Goal: Task Accomplishment & Management: Manage account settings

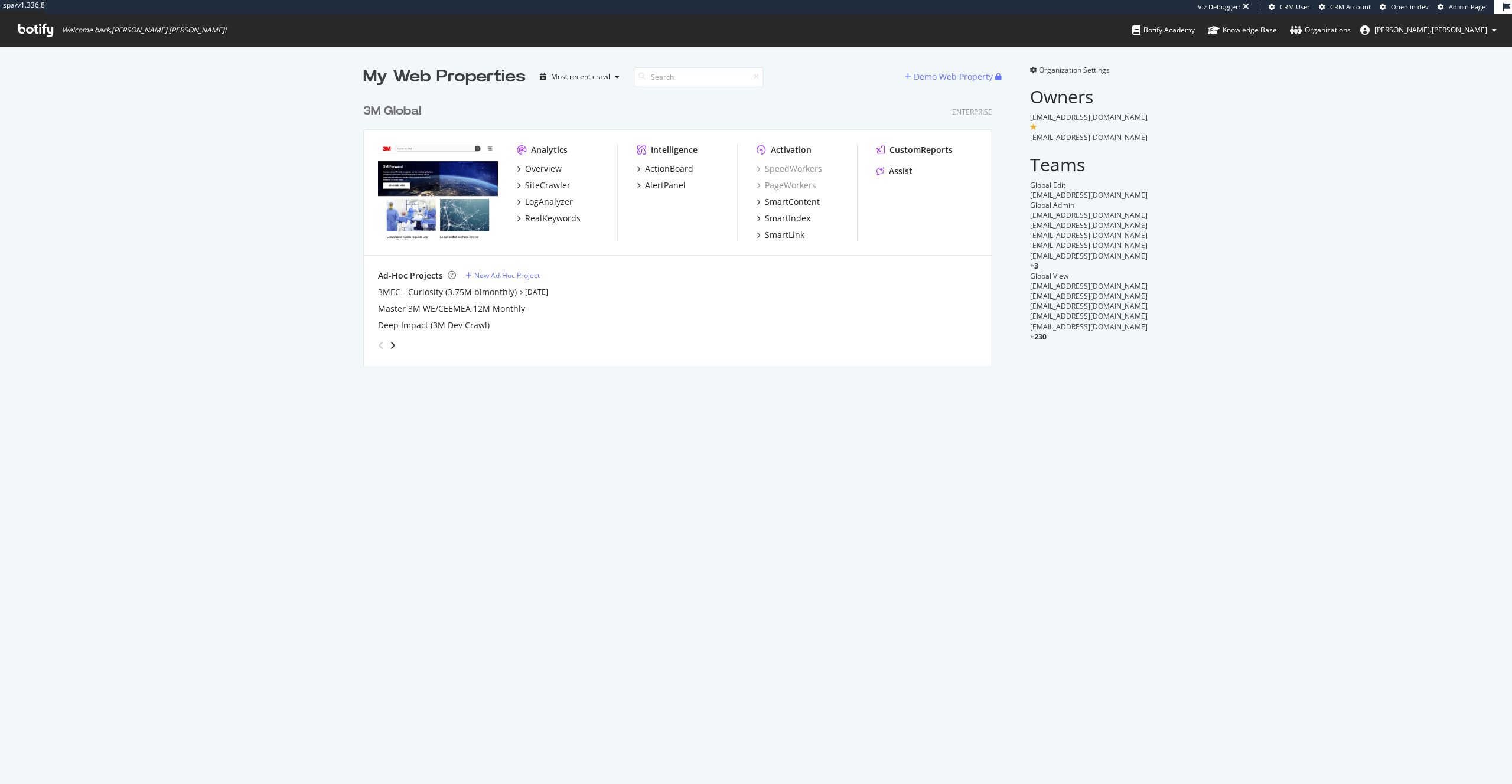
scroll to position [278, 638]
click at [1460, 4] on span "Admin Page" at bounding box center [1467, 7] width 36 height 9
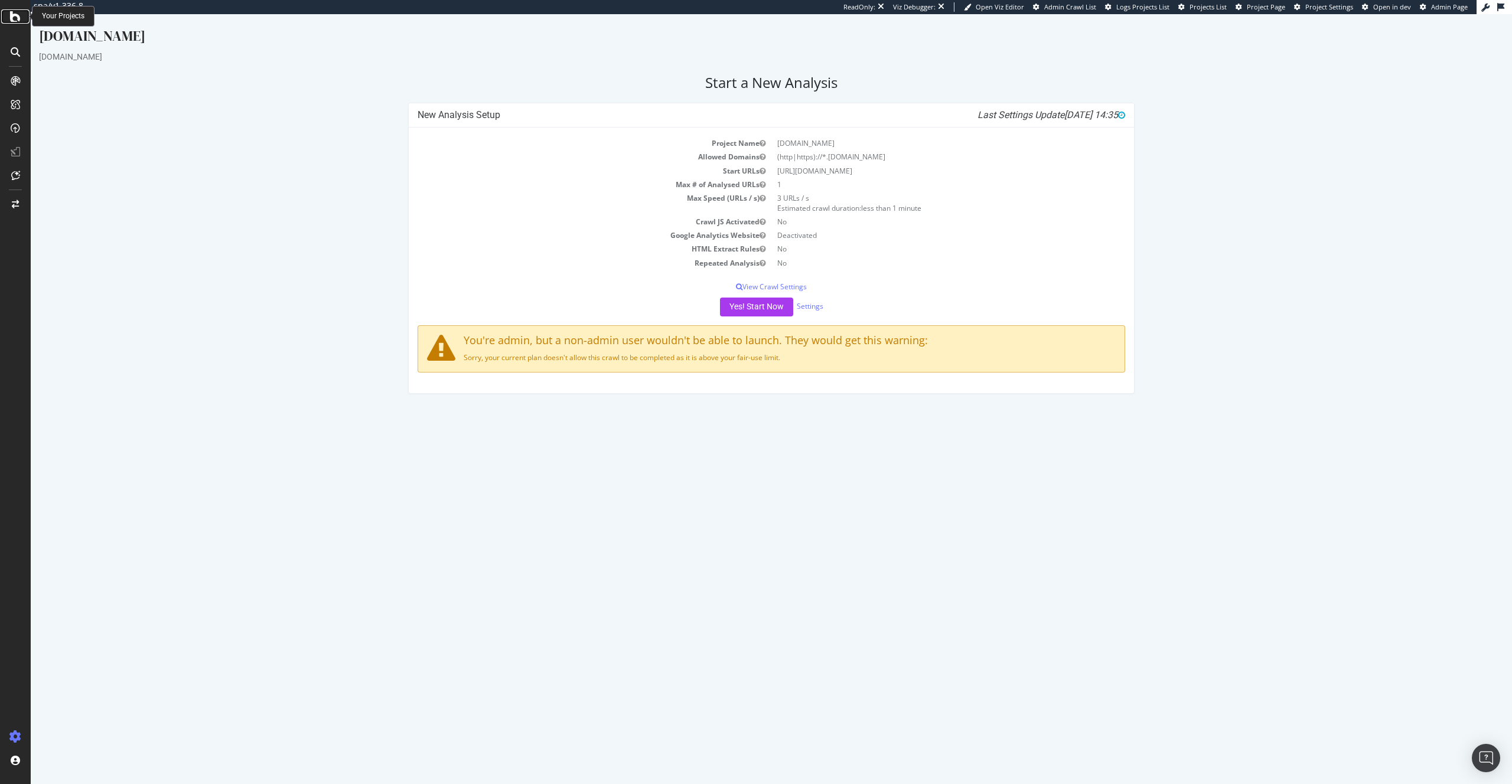
click at [21, 20] on div at bounding box center [15, 16] width 28 height 14
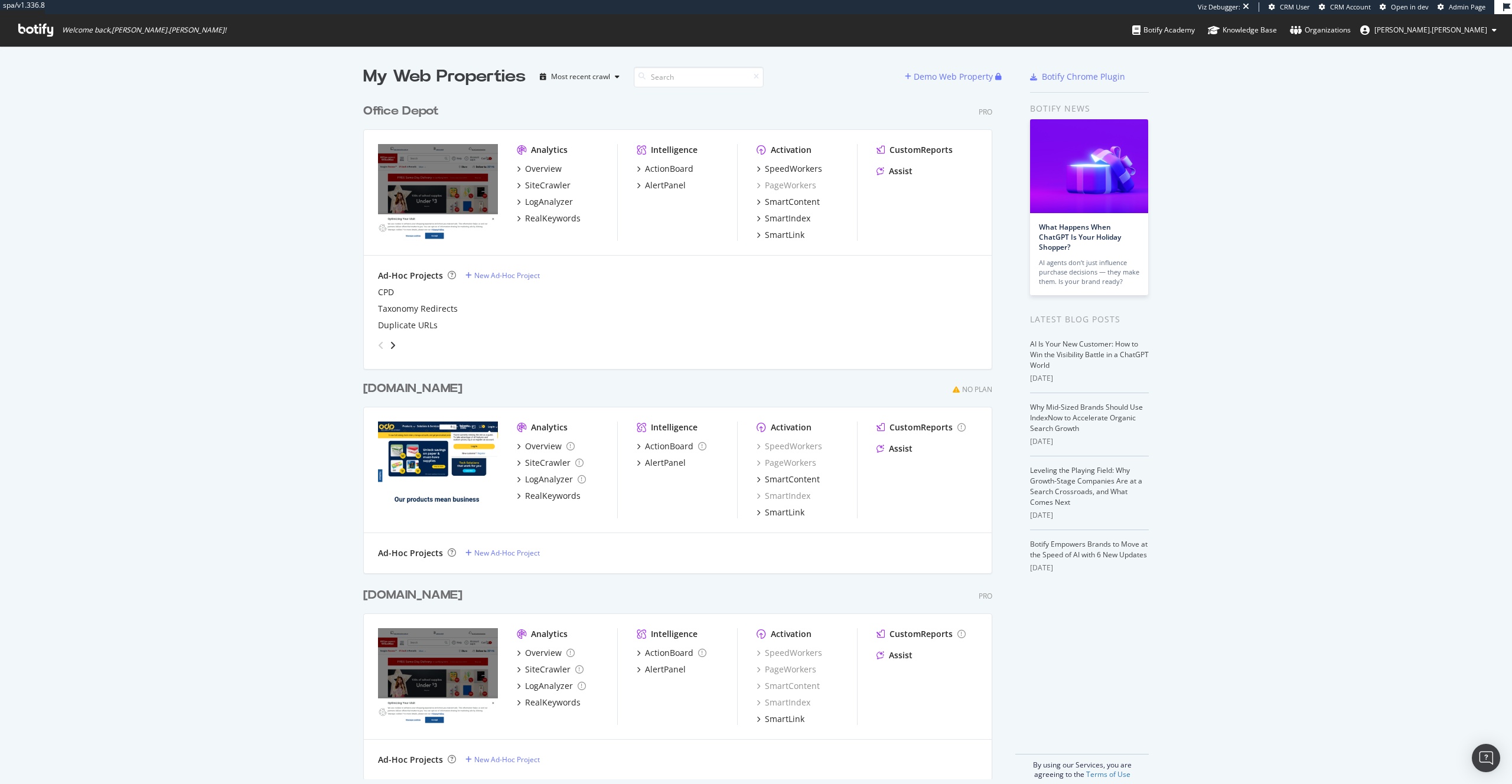
scroll to position [14, 0]
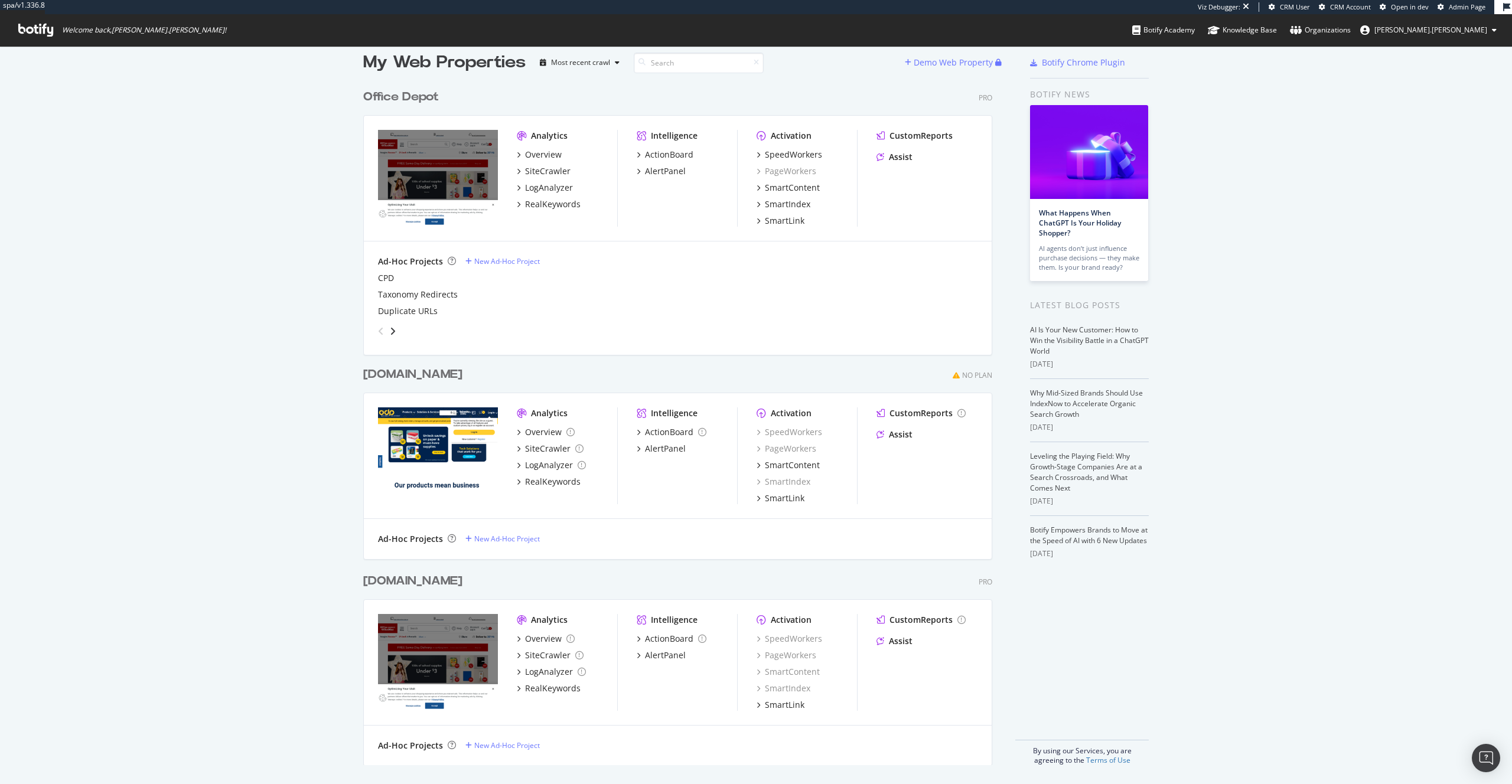
click at [547, 164] on div "Overview SiteCrawler LogAnalyzer RealKeywords" at bounding box center [567, 180] width 100 height 62
click at [542, 166] on div "SiteCrawler" at bounding box center [548, 171] width 46 height 12
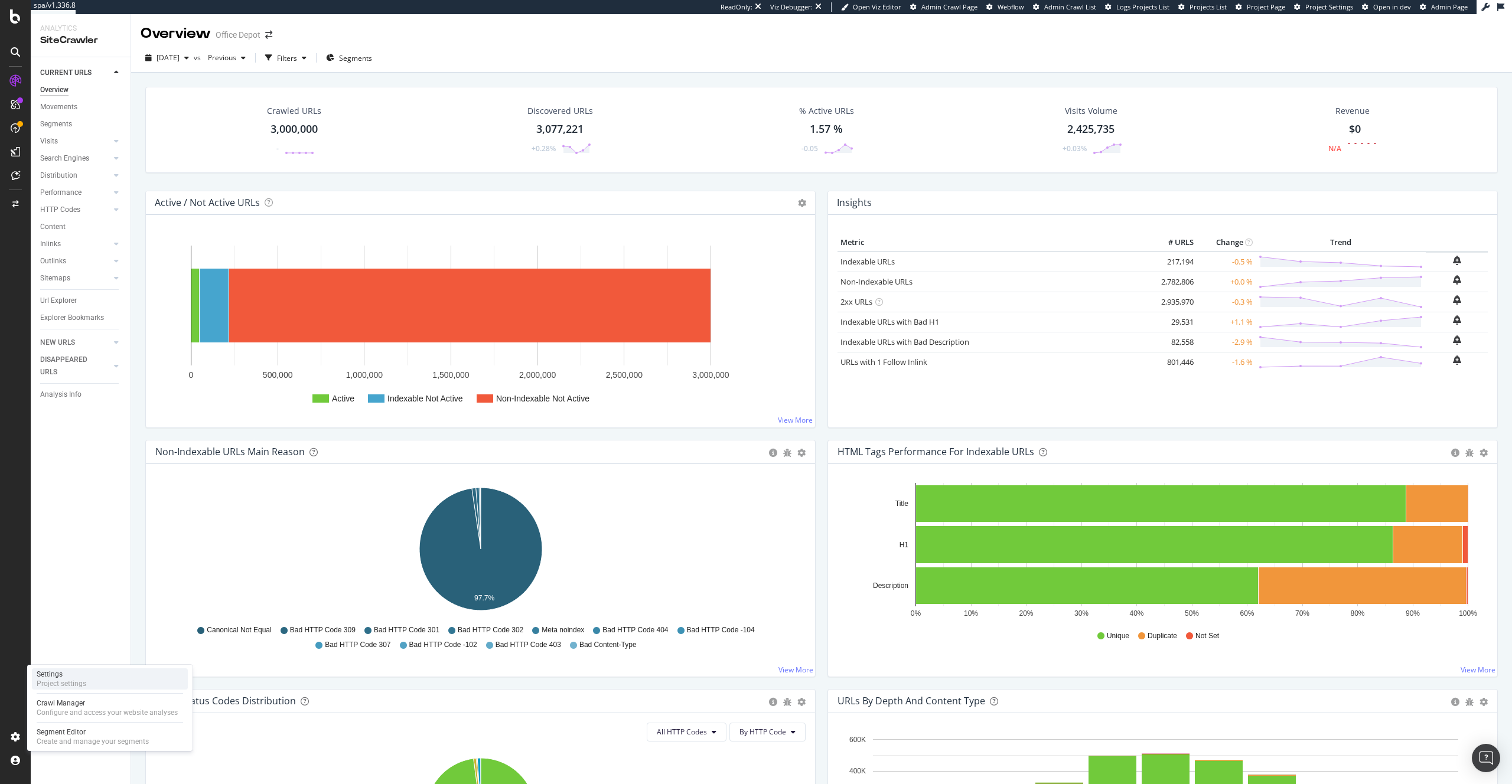
click at [90, 682] on div "Settings Project settings" at bounding box center [110, 679] width 156 height 22
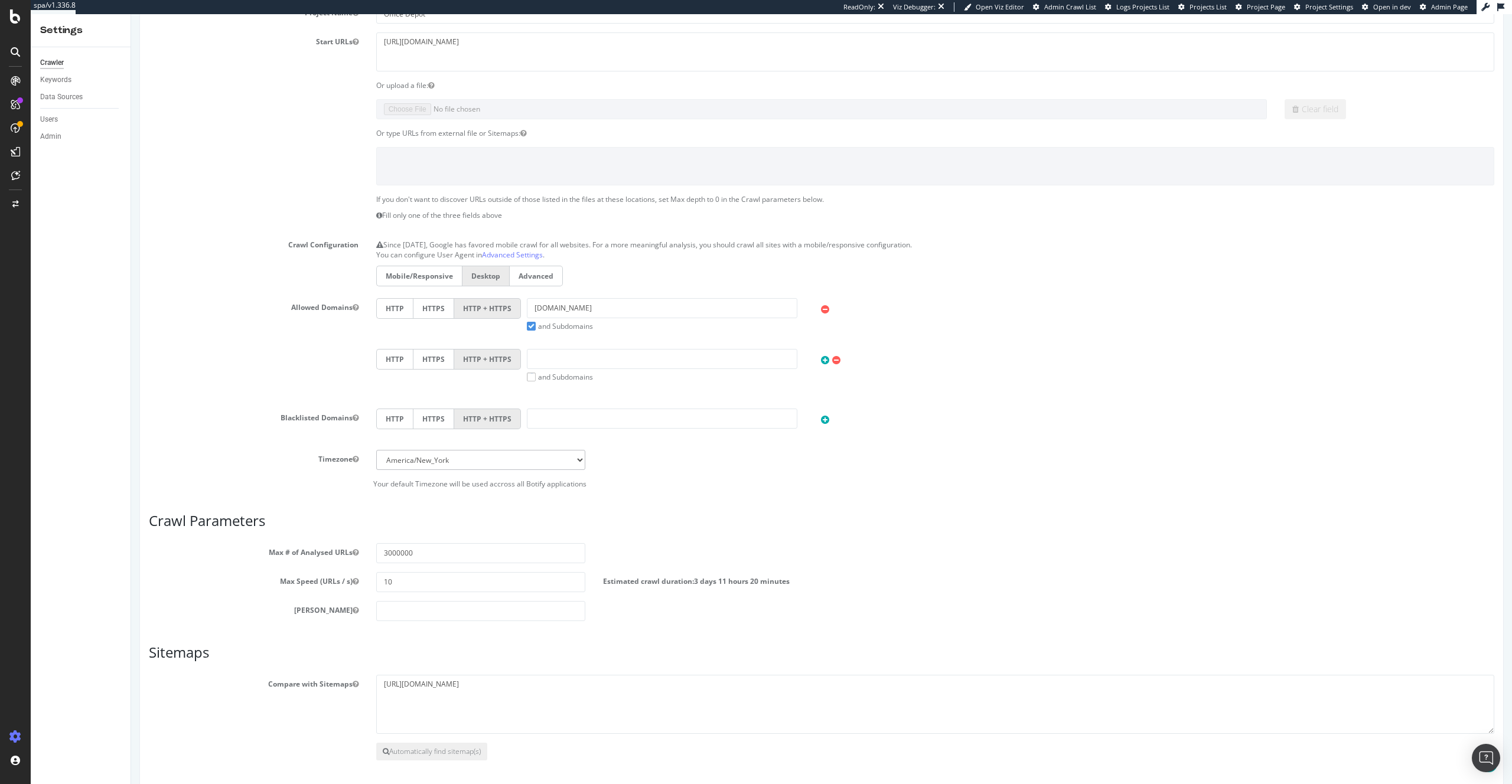
scroll to position [192, 0]
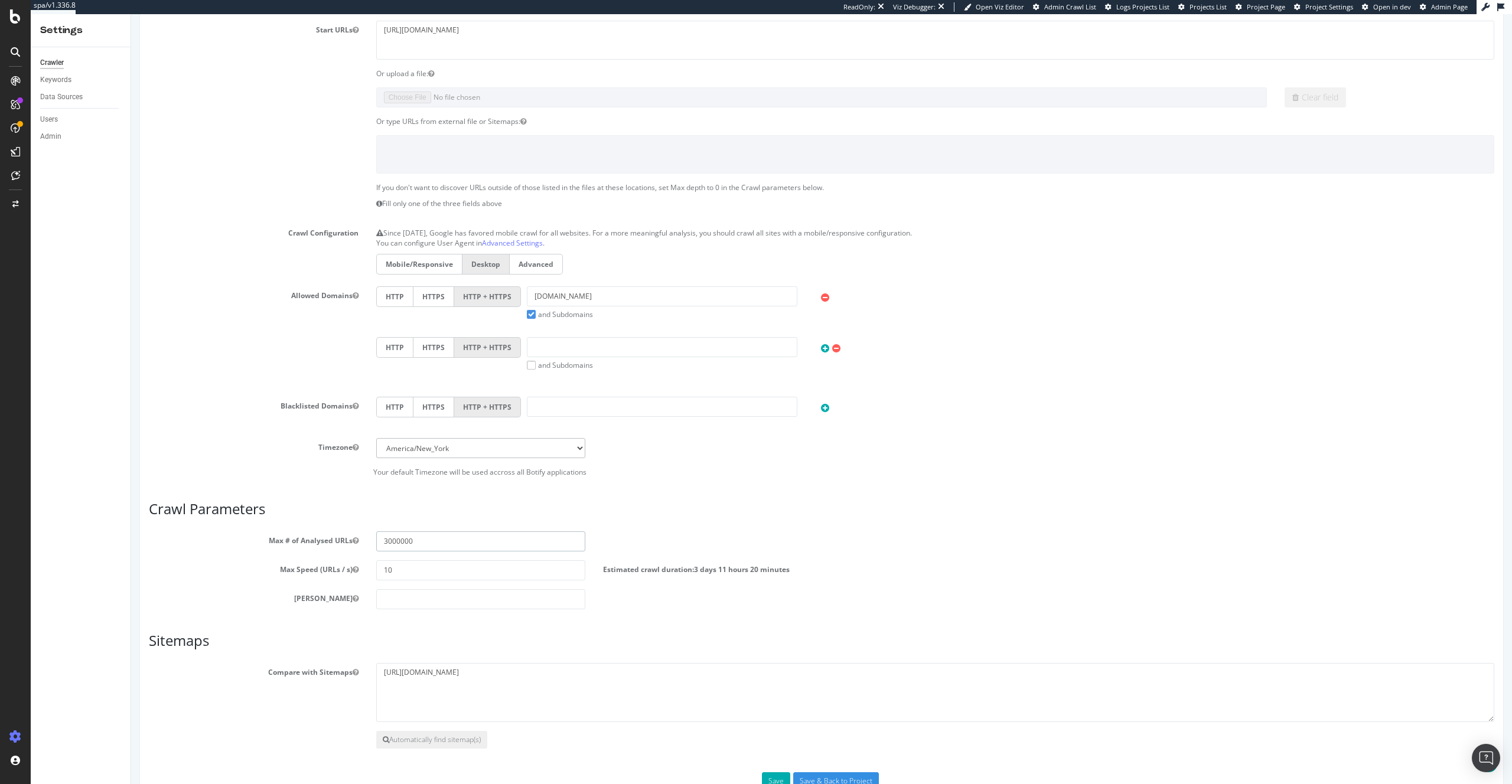
click at [390, 541] on input "3000000" at bounding box center [481, 542] width 210 height 20
click at [395, 541] on input "3000000" at bounding box center [481, 542] width 210 height 20
click at [400, 540] on input "3000000" at bounding box center [481, 542] width 210 height 20
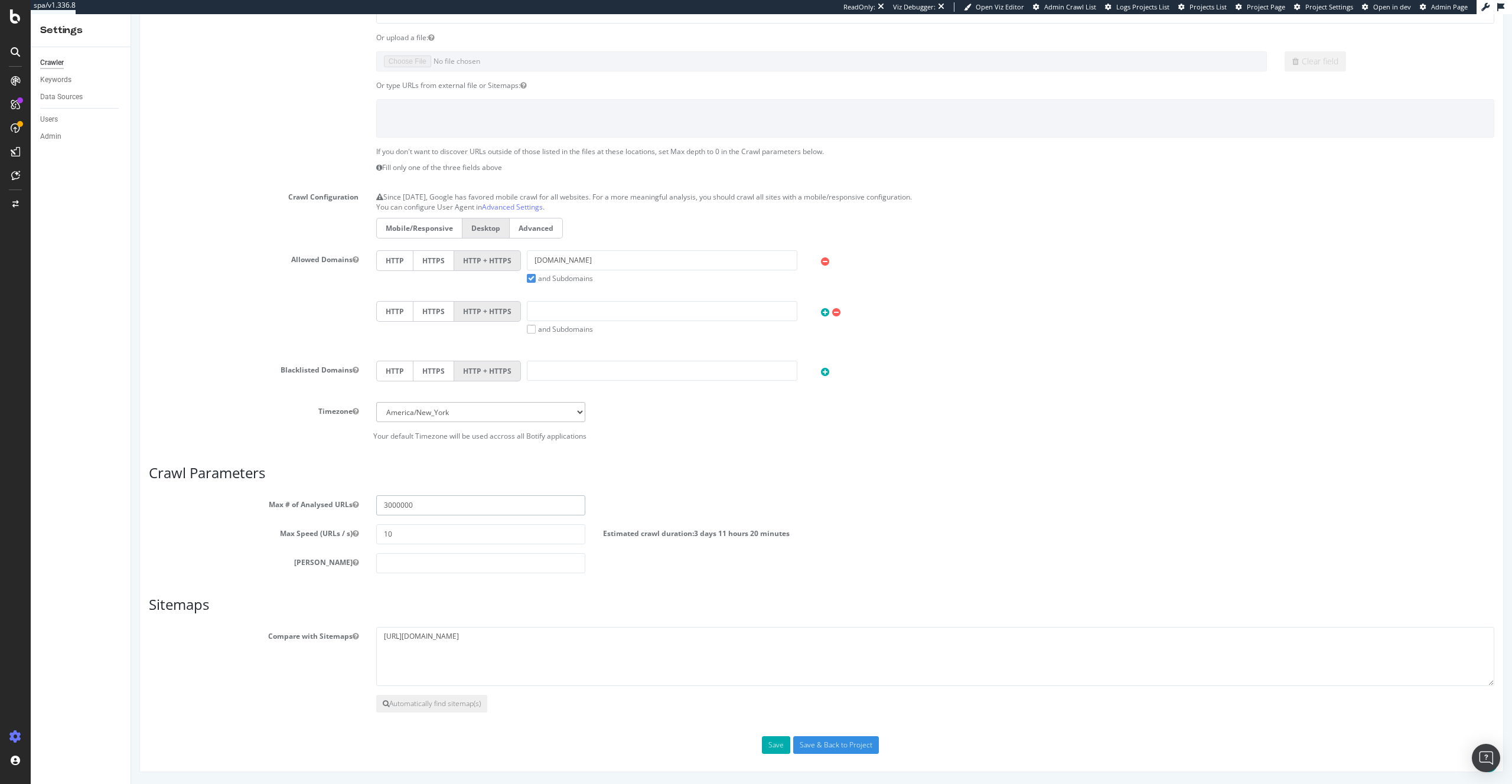
click at [414, 505] on input "3000000" at bounding box center [481, 505] width 210 height 20
click at [387, 506] on input "3000000" at bounding box center [481, 505] width 210 height 20
click at [803, 470] on h3 "Crawl Parameters" at bounding box center [822, 473] width 1346 height 15
click at [84, 715] on div "Configure and access your website analyses" at bounding box center [107, 712] width 141 height 9
